Goal: Information Seeking & Learning: Learn about a topic

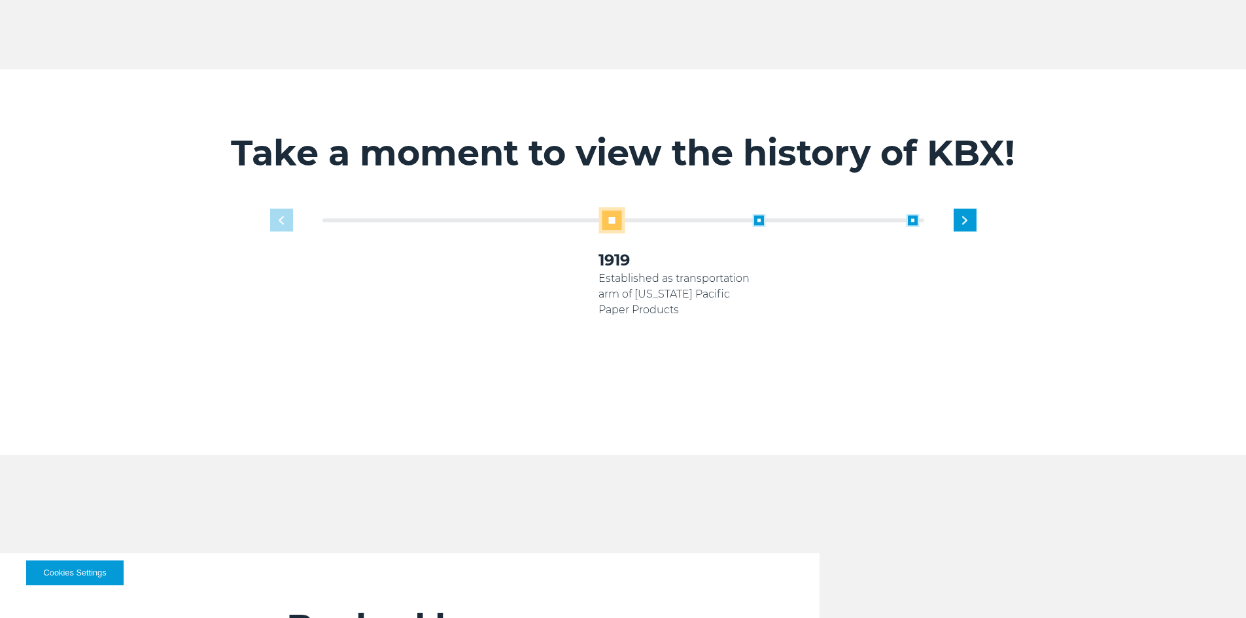
scroll to position [850, 0]
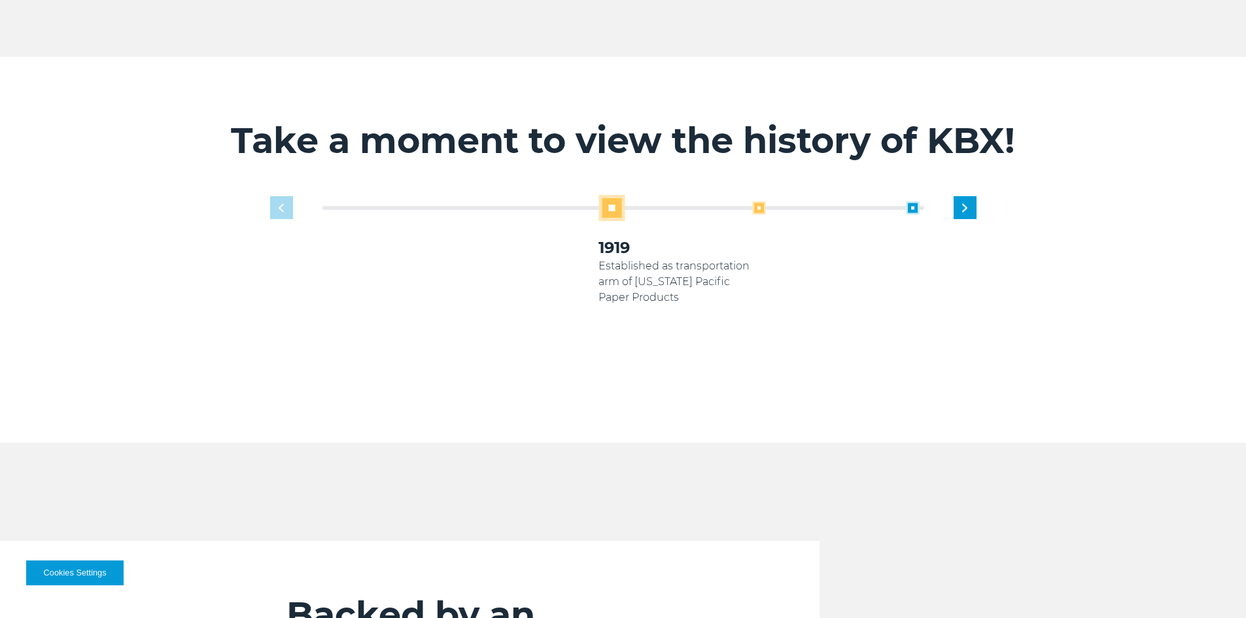
click at [756, 201] on span at bounding box center [758, 207] width 13 height 13
click at [457, 201] on span at bounding box center [451, 207] width 13 height 13
click at [757, 201] on span at bounding box center [758, 207] width 13 height 13
click at [758, 201] on span at bounding box center [758, 207] width 13 height 13
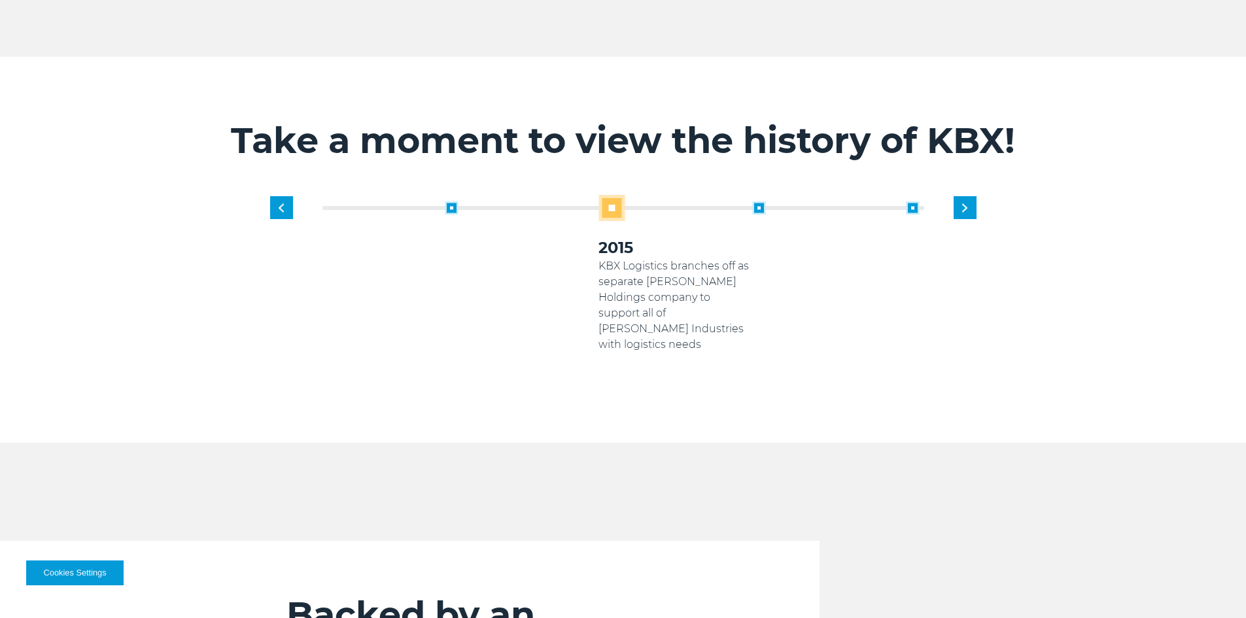
drag, startPoint x: 597, startPoint y: 257, endPoint x: 629, endPoint y: 309, distance: 60.5
click at [629, 309] on div "1919 Established as transportation arm of [US_STATE] Pacific Paper Products 200…" at bounding box center [444, 292] width 615 height 183
click at [621, 258] on p "KBX Logistics branches off as separate [PERSON_NAME] Holdings company to suppor…" at bounding box center [676, 305] width 154 height 94
click at [616, 258] on p "KBX Logistics branches off as separate [PERSON_NAME] Holdings company to suppor…" at bounding box center [676, 305] width 154 height 94
drag, startPoint x: 616, startPoint y: 252, endPoint x: 643, endPoint y: 319, distance: 72.5
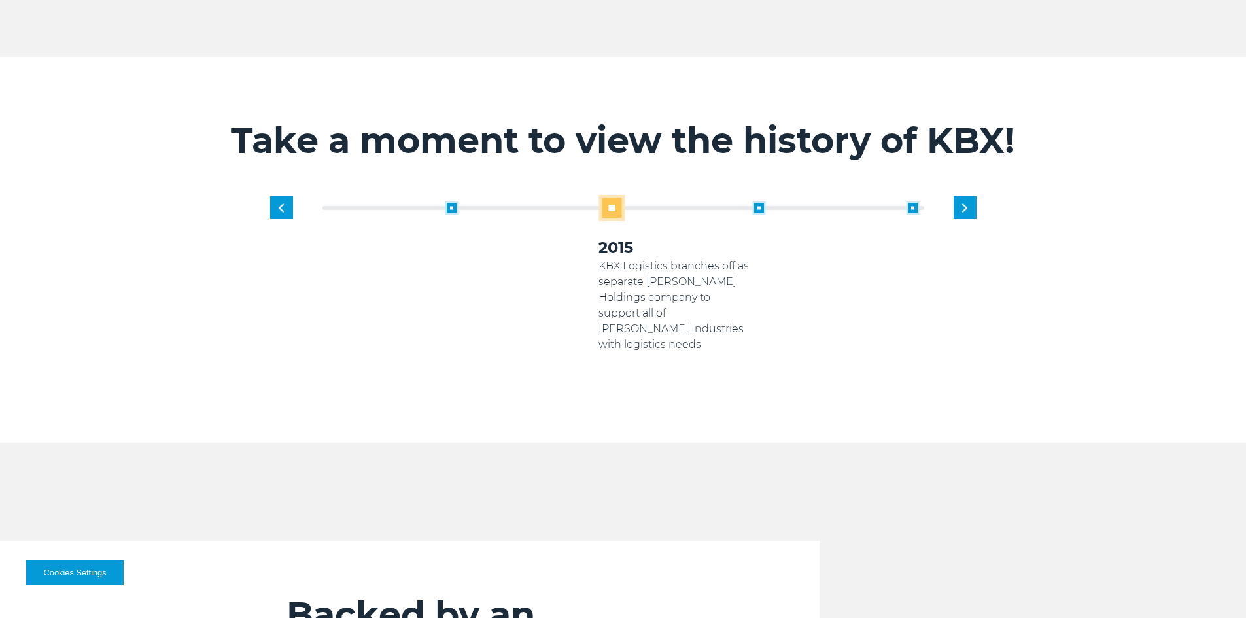
click at [643, 319] on p "KBX Logistics branches off as separate [PERSON_NAME] Holdings company to suppor…" at bounding box center [676, 305] width 154 height 94
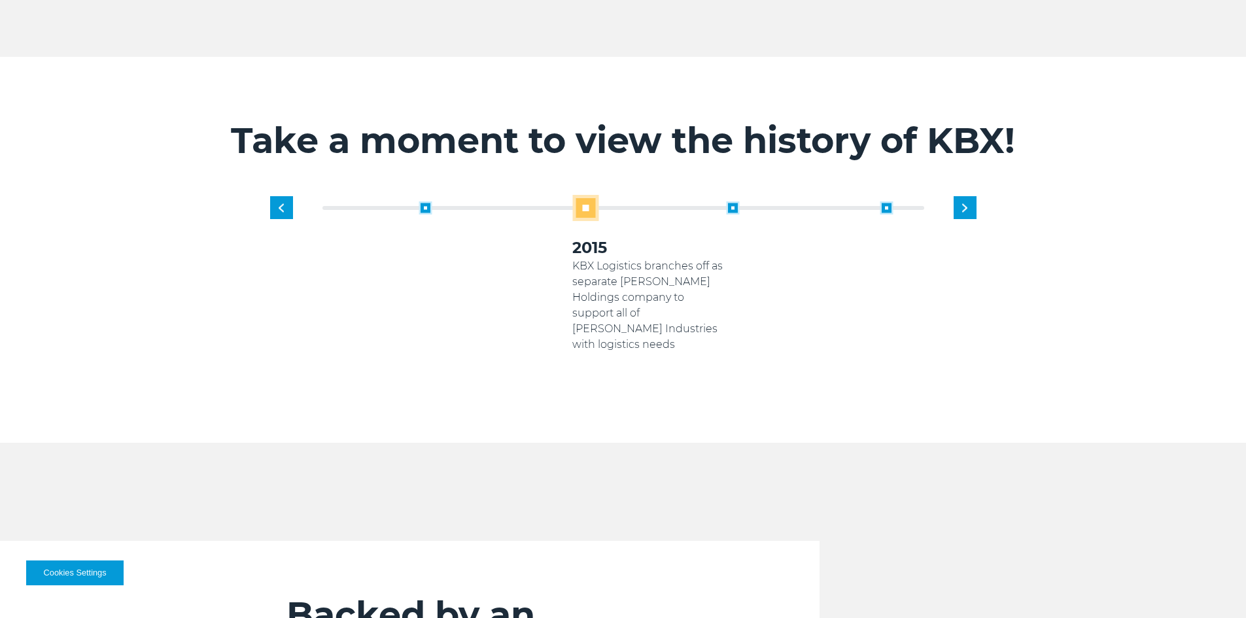
drag, startPoint x: 631, startPoint y: 313, endPoint x: 601, endPoint y: 268, distance: 53.9
click at [601, 268] on p "KBX Logistics branches off as separate [PERSON_NAME] Holdings company to suppor…" at bounding box center [649, 305] width 154 height 94
drag, startPoint x: 613, startPoint y: 248, endPoint x: 602, endPoint y: 250, distance: 11.3
click at [602, 258] on p "KBX Logistics branches off as separate [PERSON_NAME] Holdings company to suppor…" at bounding box center [664, 305] width 154 height 94
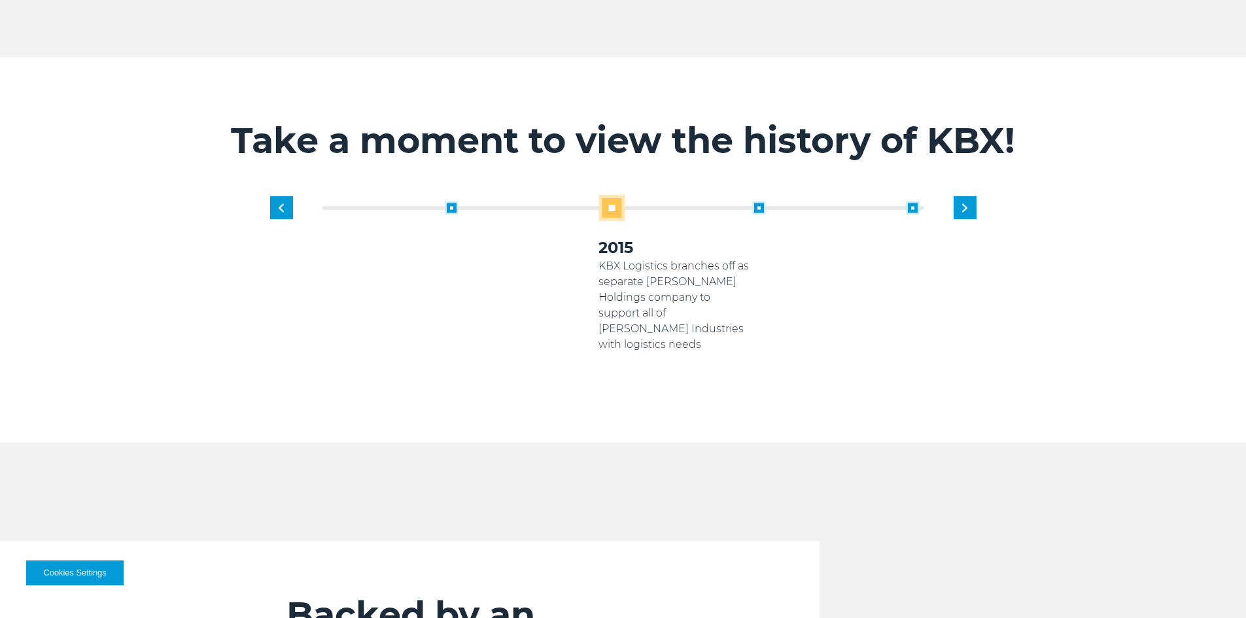
click at [602, 258] on p "KBX Logistics branches off as separate [PERSON_NAME] Holdings company to suppor…" at bounding box center [676, 305] width 154 height 94
click at [757, 201] on span at bounding box center [758, 207] width 13 height 13
click at [752, 201] on span at bounding box center [758, 207] width 13 height 13
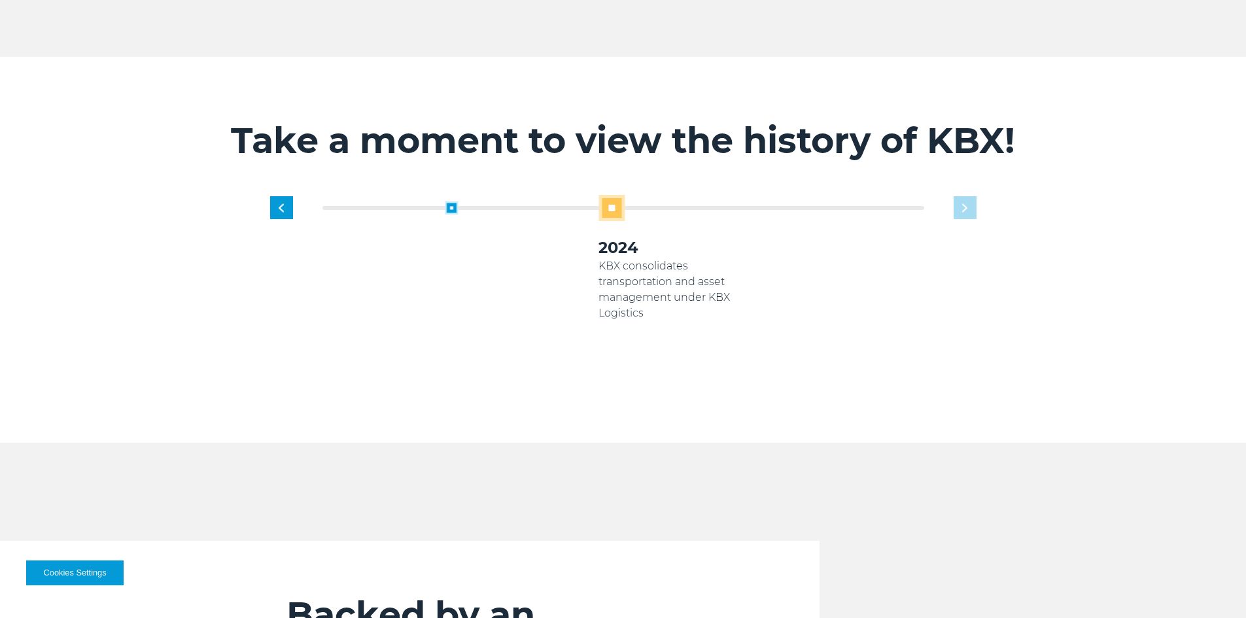
click at [966, 195] on div "1919 Established as transportation arm of [US_STATE] Pacific Paper Products 200…" at bounding box center [675, 289] width 615 height 189
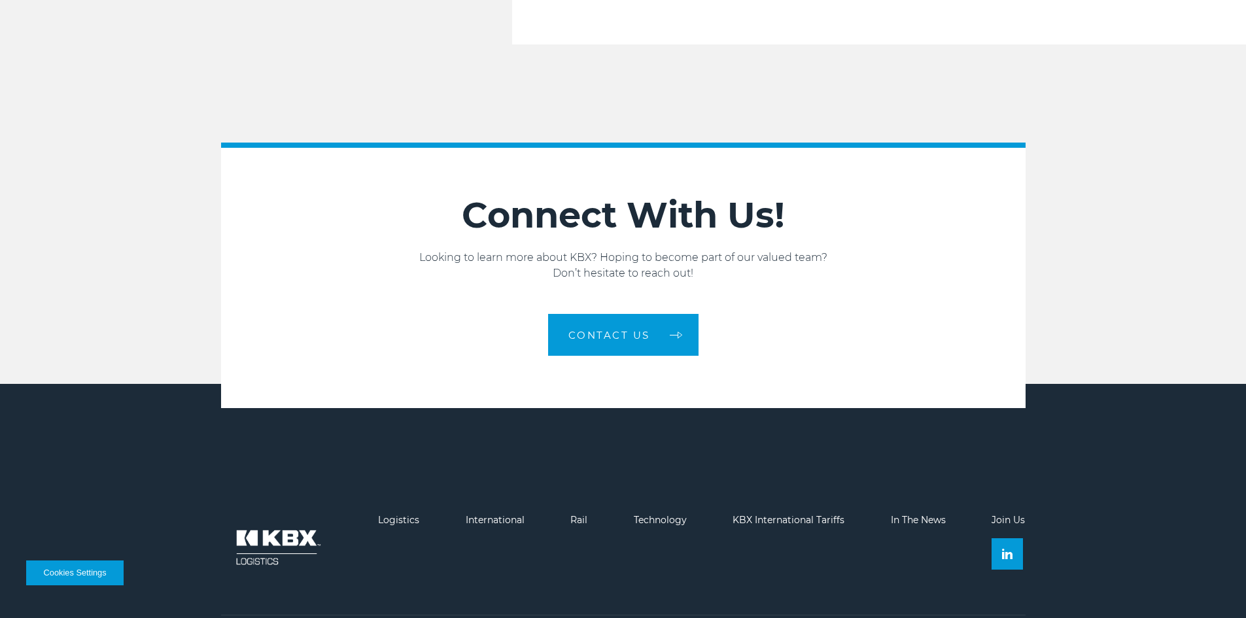
scroll to position [2209, 0]
